Goal: Information Seeking & Learning: Learn about a topic

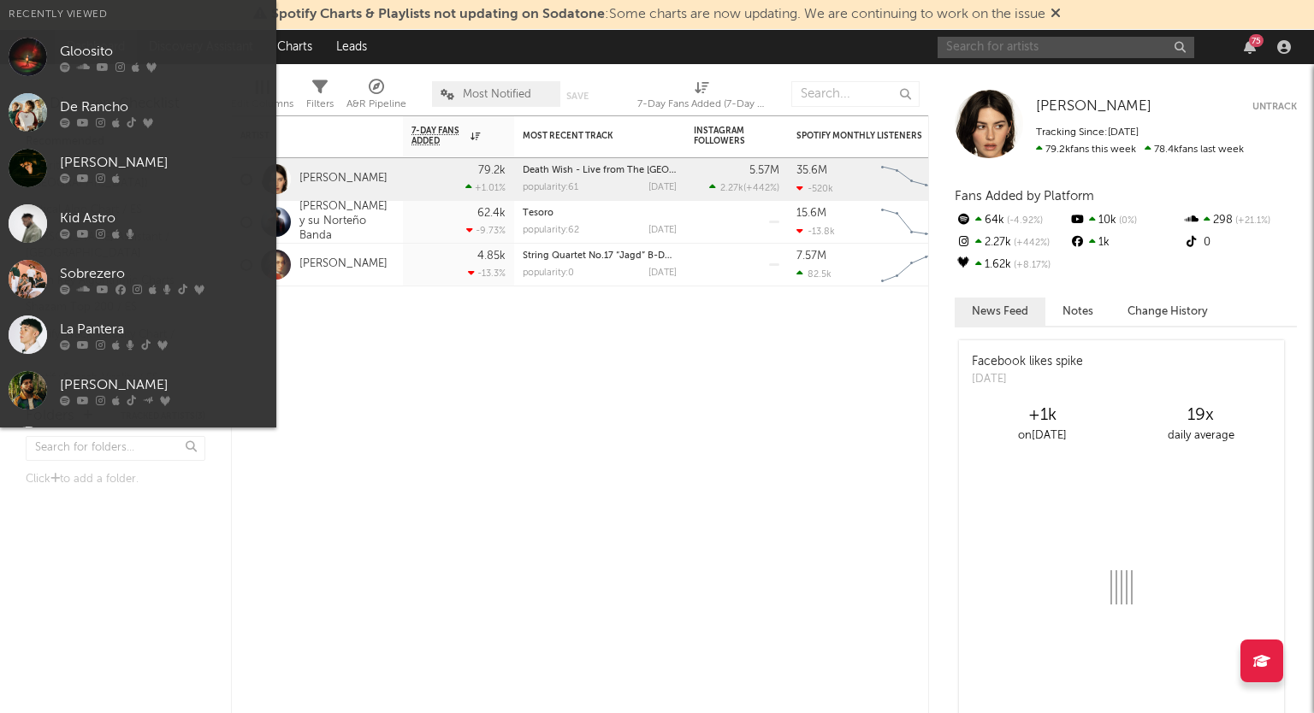
click at [1040, 45] on input "text" at bounding box center [1066, 47] width 257 height 21
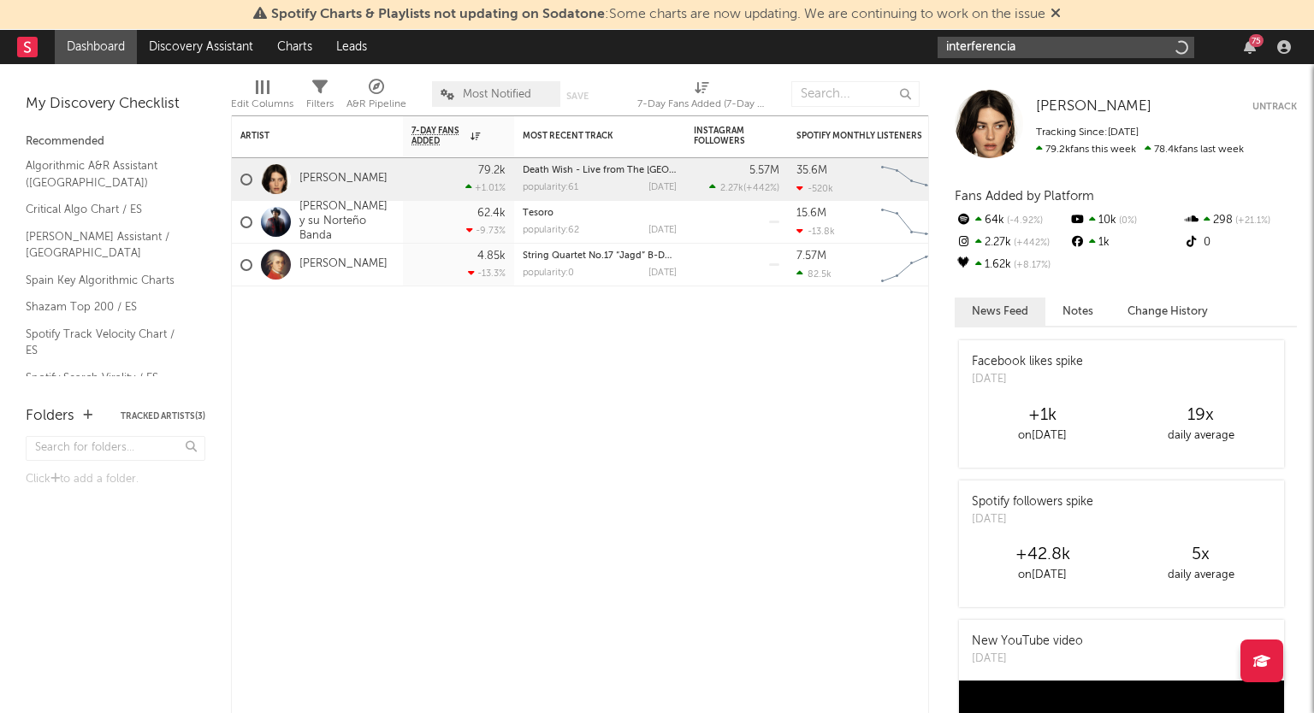
type input "interferencias"
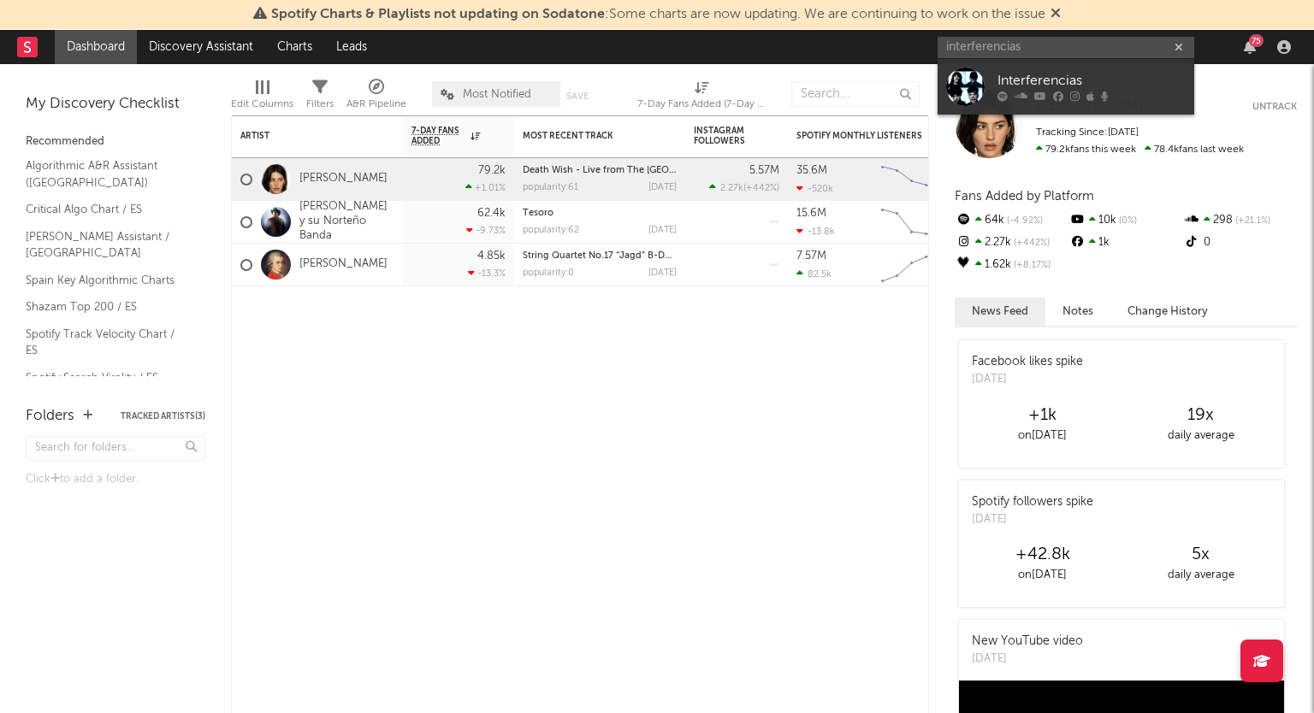
click at [1027, 90] on div "Interferencias" at bounding box center [1091, 81] width 188 height 21
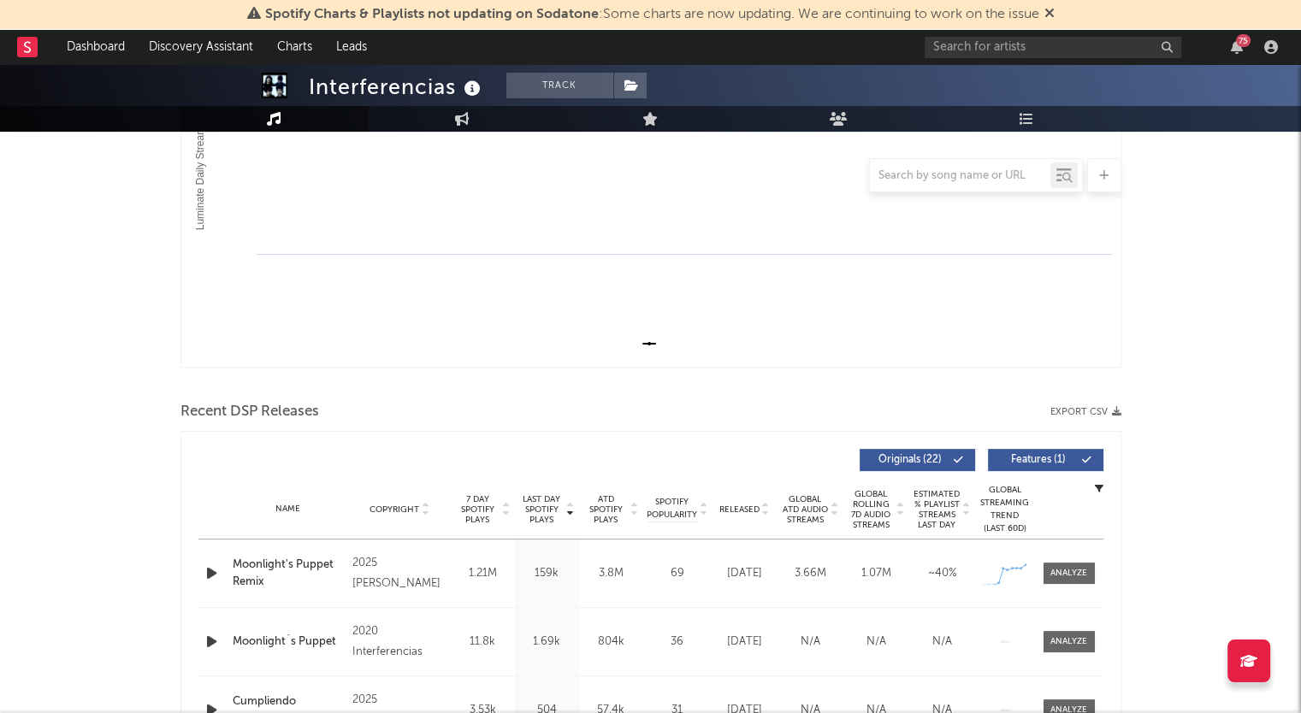
scroll to position [171, 0]
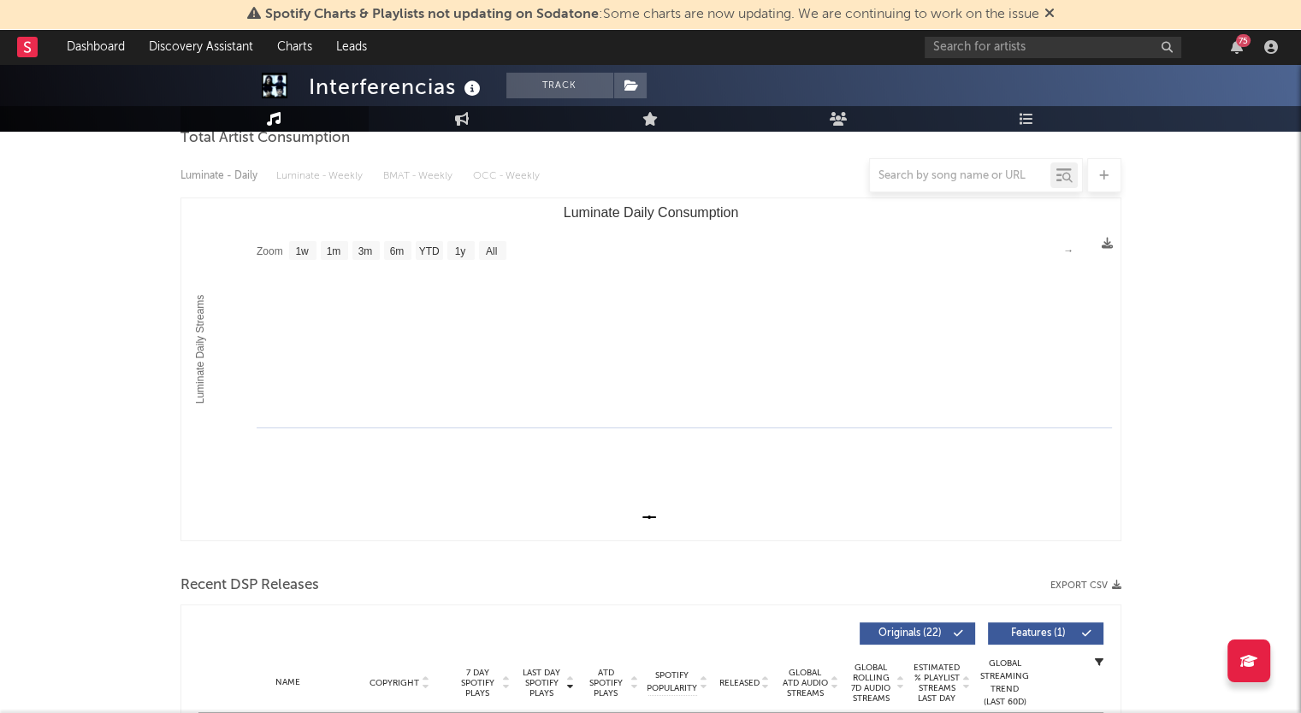
click at [472, 312] on rect "Luminate Daily Consumption" at bounding box center [650, 369] width 939 height 342
click at [500, 251] on rect "Luminate Daily Consumption" at bounding box center [492, 250] width 27 height 19
click at [496, 246] on text "All" at bounding box center [490, 252] width 11 height 12
select select "All"
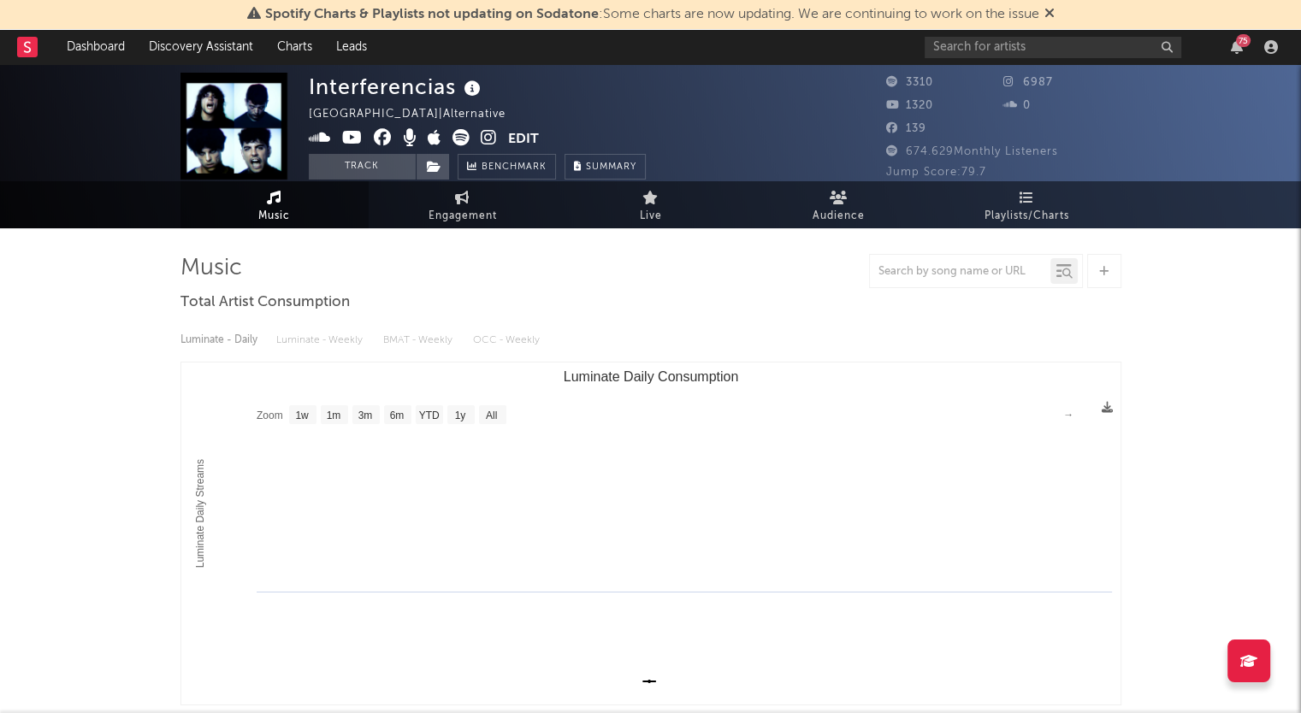
scroll to position [0, 0]
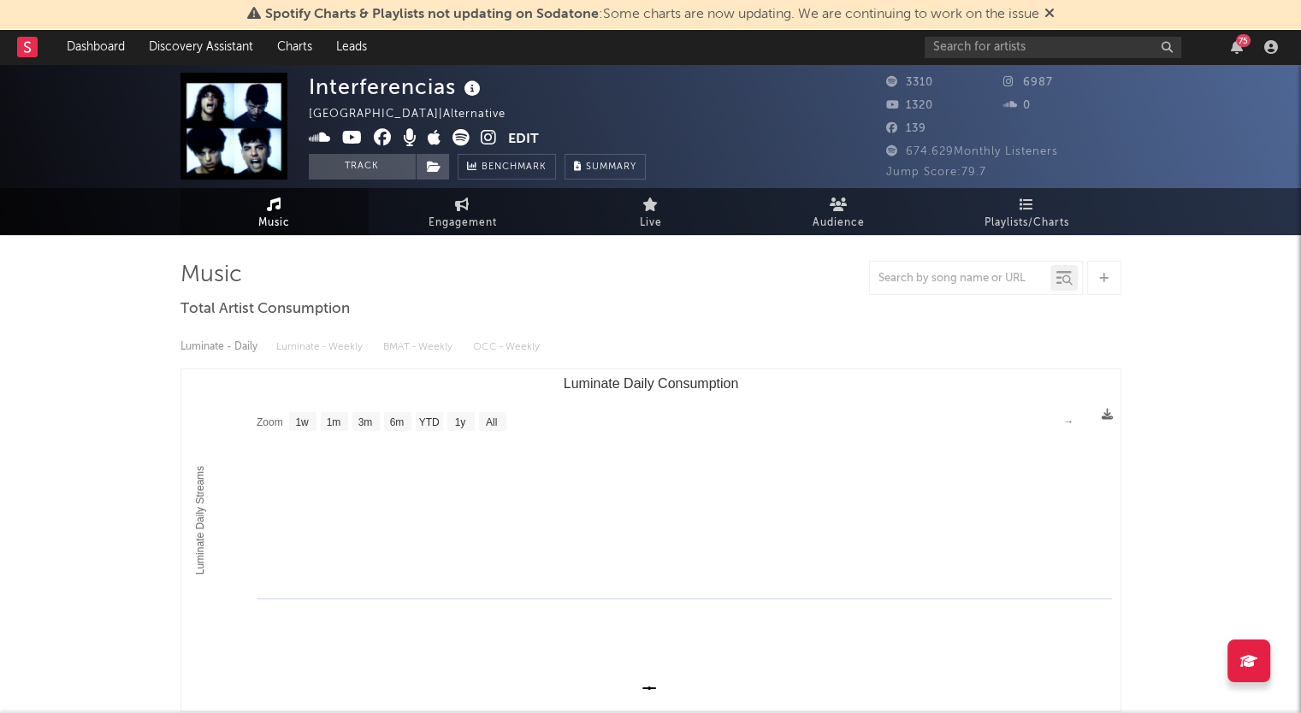
click at [455, 204] on icon at bounding box center [462, 205] width 15 height 14
select select "1w"
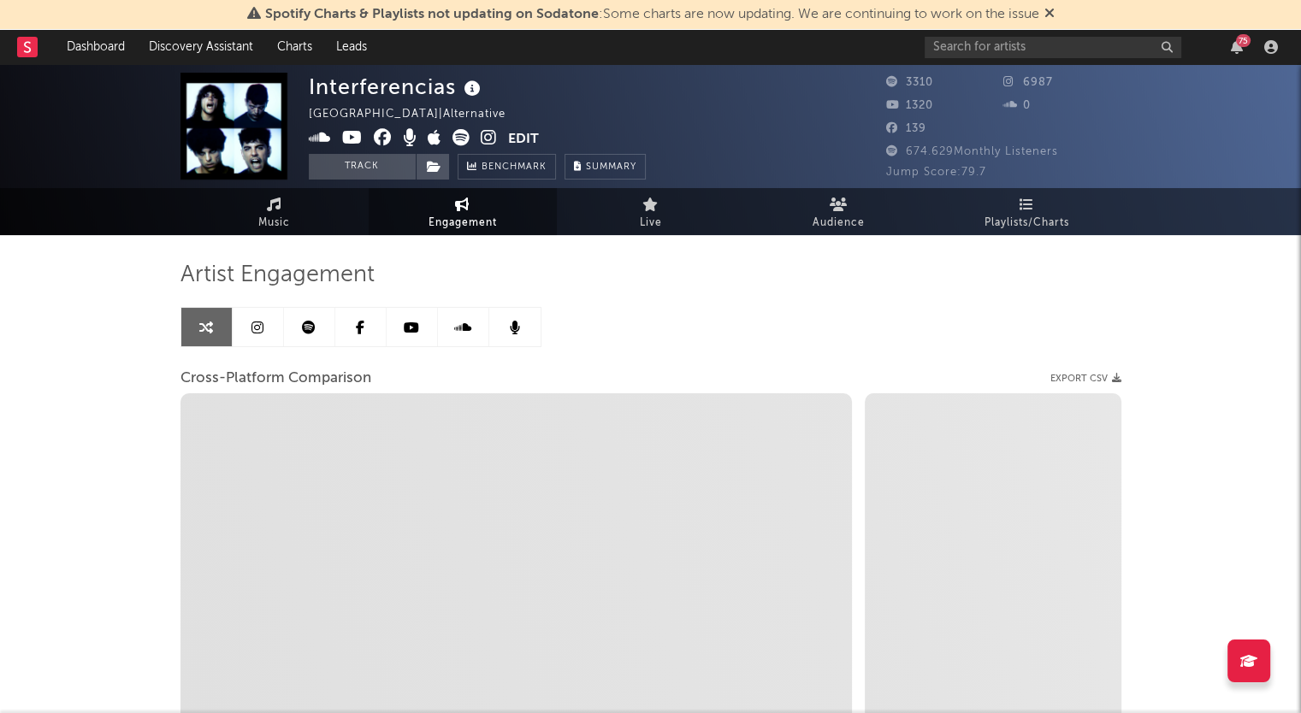
click at [435, 481] on span "Zoom 1w 1m 3m 6m YTD 1y All Created with Highcharts 10.3.3 Zoom 1w 1m 3m 6m YTD…" at bounding box center [516, 617] width 672 height 449
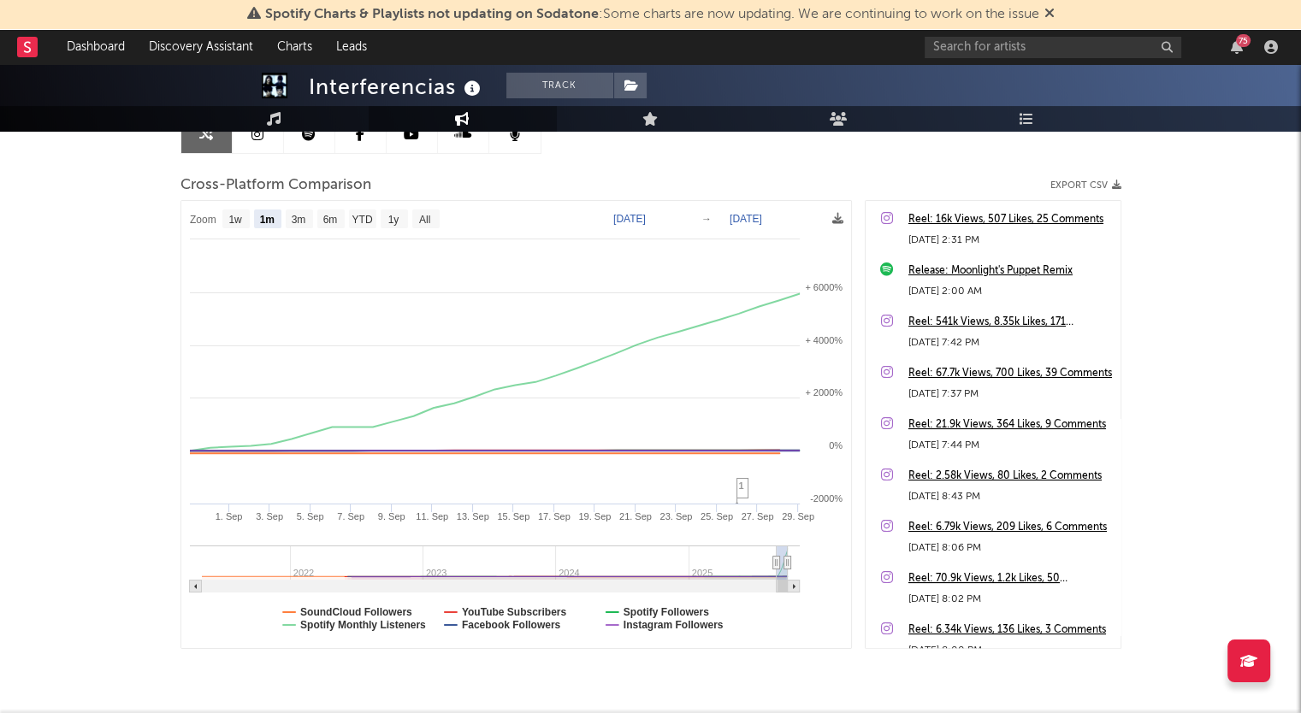
scroll to position [163, 0]
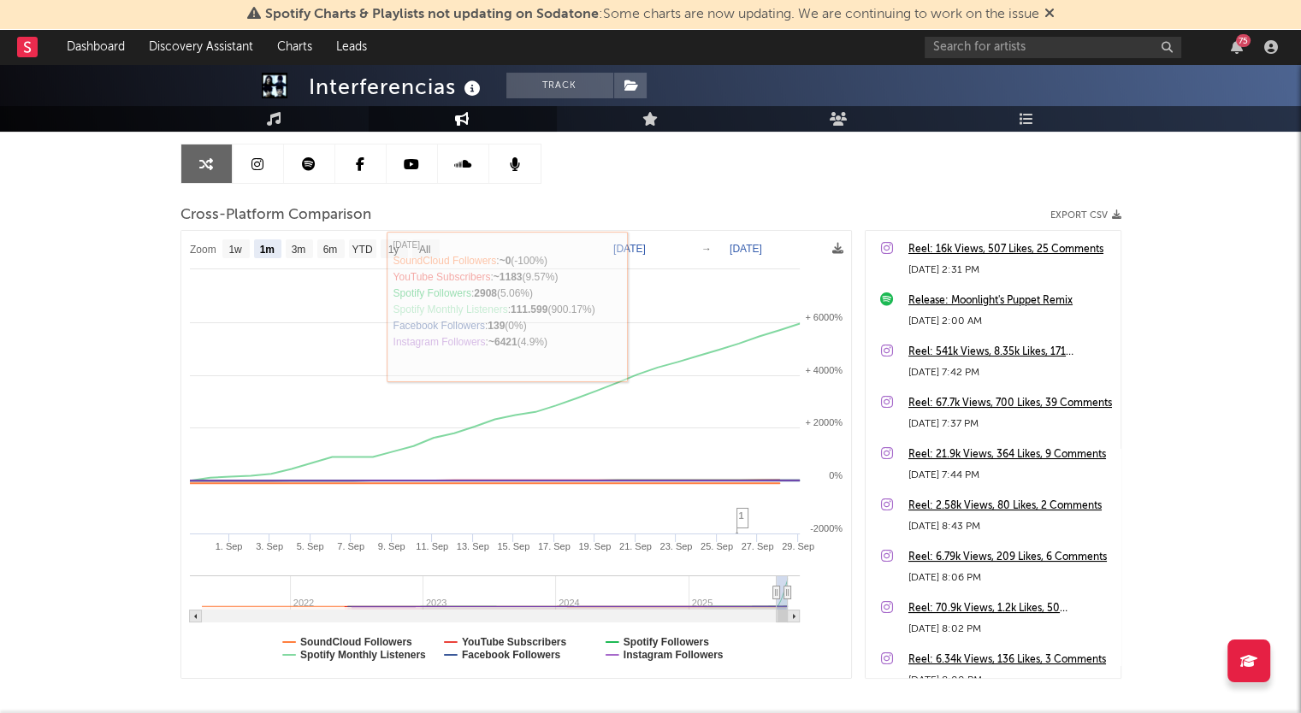
click at [528, 210] on div "Cross-Platform Comparison Export CSV" at bounding box center [650, 215] width 941 height 29
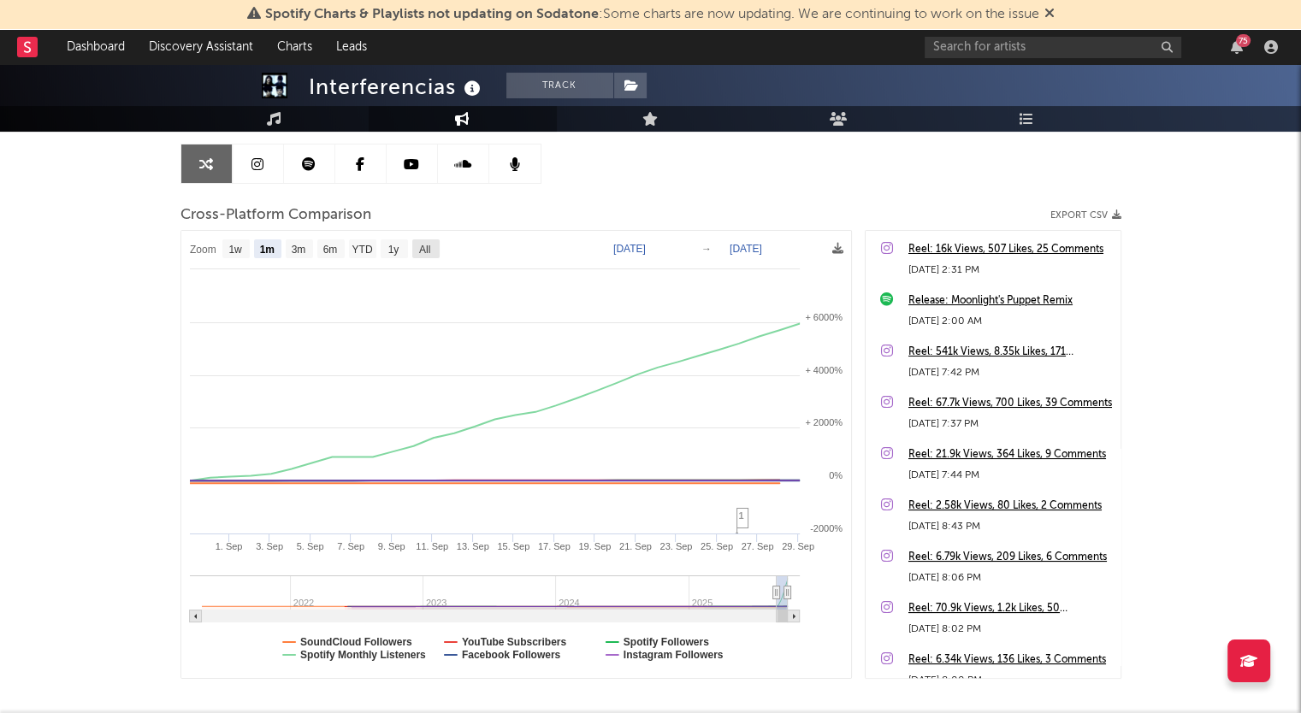
click at [428, 244] on text "All" at bounding box center [423, 250] width 11 height 12
select select "All"
type input "[DATE]"
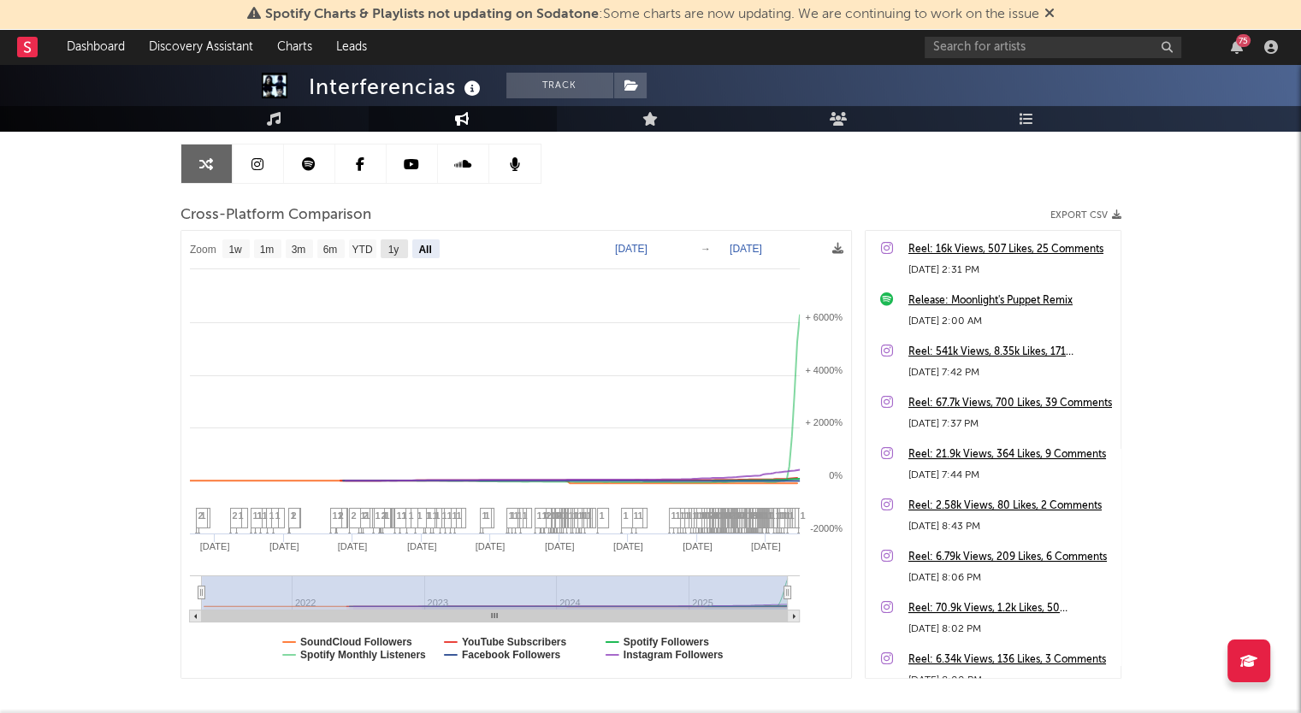
click at [396, 248] on text "1y" at bounding box center [393, 250] width 11 height 12
select select "1y"
type input "[DATE]"
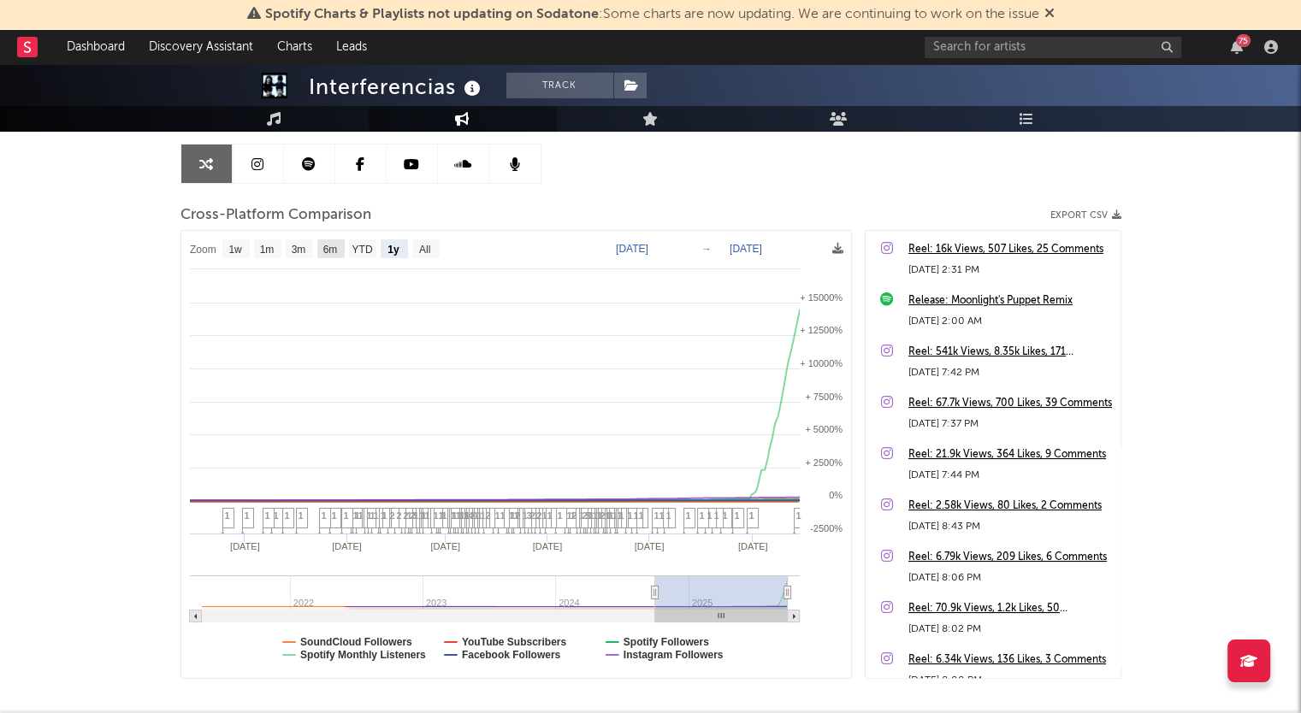
click at [318, 251] on rect at bounding box center [330, 249] width 27 height 19
select select "6m"
type input "[DATE]"
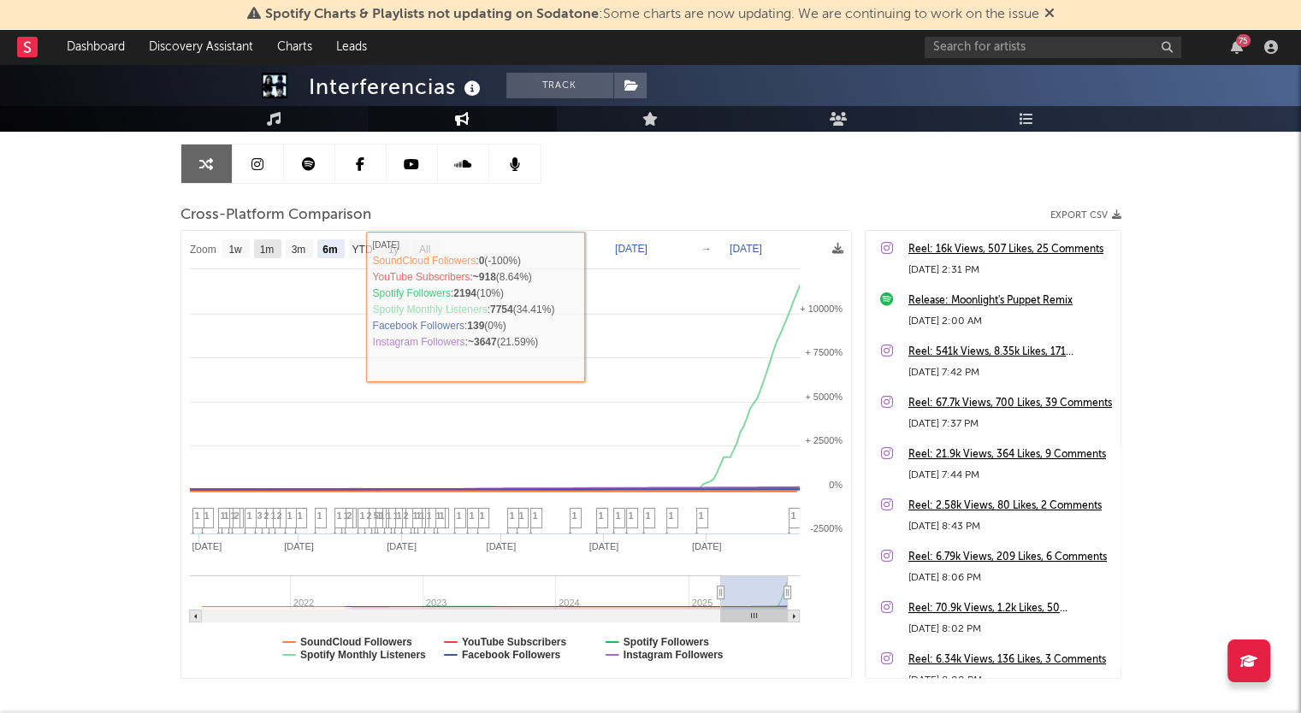
click at [270, 246] on text "1m" at bounding box center [266, 250] width 15 height 12
select select "1m"
type input "[DATE]"
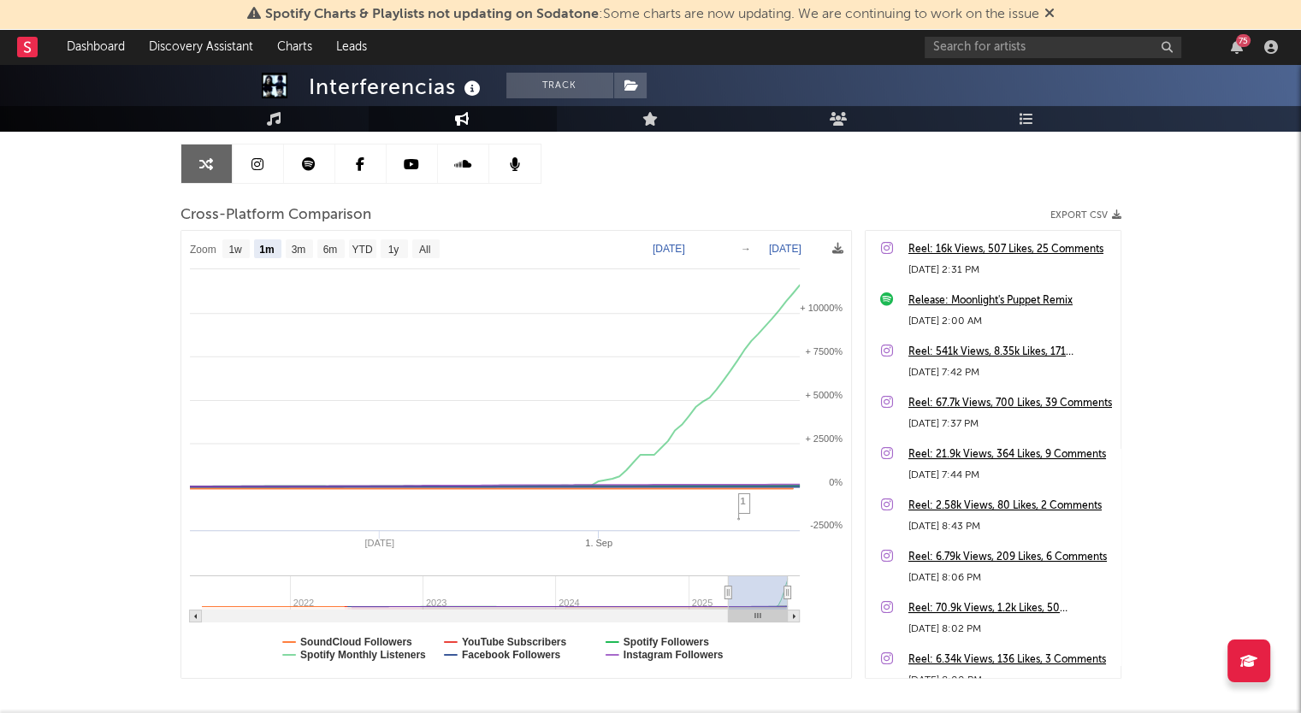
select select "1m"
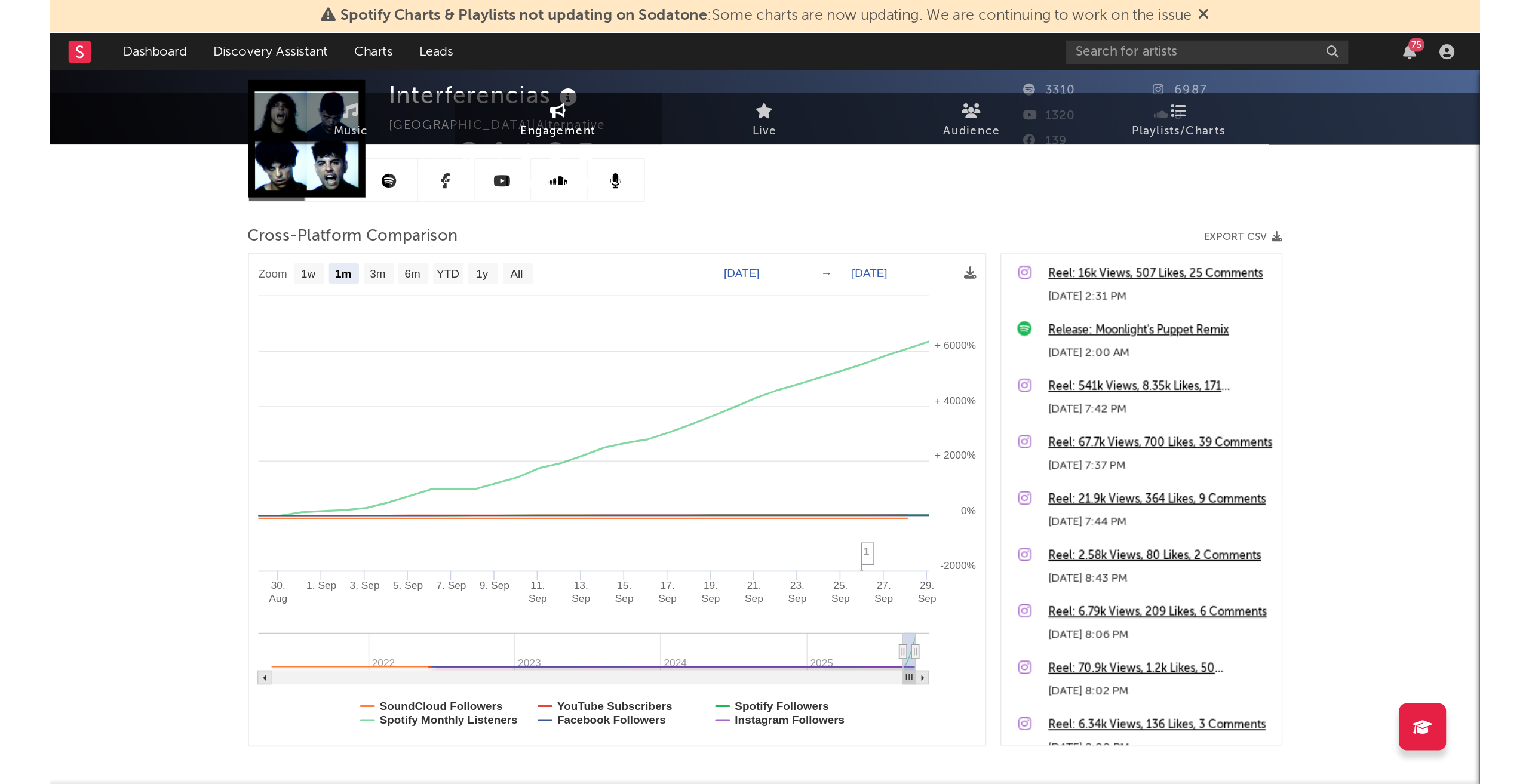
scroll to position [0, 0]
